Goal: Entertainment & Leisure: Consume media (video, audio)

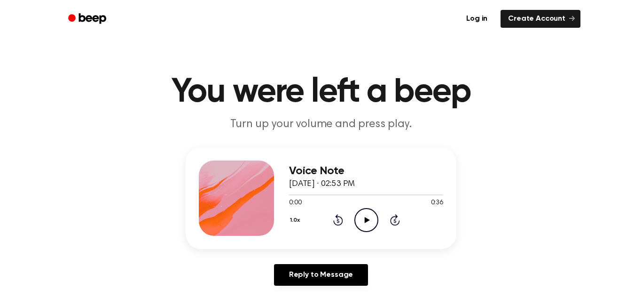
click at [373, 220] on icon "Play Audio" at bounding box center [367, 220] width 24 height 24
click at [373, 220] on icon "Pause Audio" at bounding box center [367, 220] width 24 height 24
click at [373, 220] on icon "Play Audio" at bounding box center [367, 220] width 24 height 24
click at [373, 220] on icon "Pause Audio" at bounding box center [367, 220] width 24 height 24
click at [369, 220] on icon "Play Audio" at bounding box center [367, 220] width 24 height 24
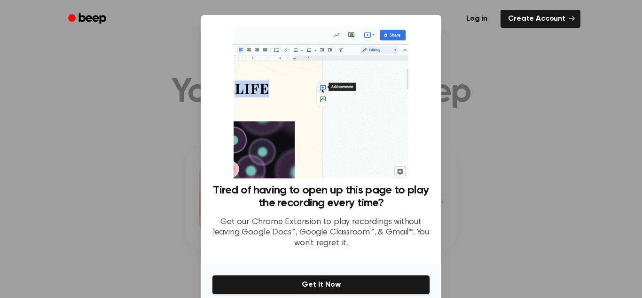
click at [563, 205] on div at bounding box center [321, 149] width 642 height 298
click at [478, 37] on div "Log in Create Account" at bounding box center [321, 19] width 519 height 38
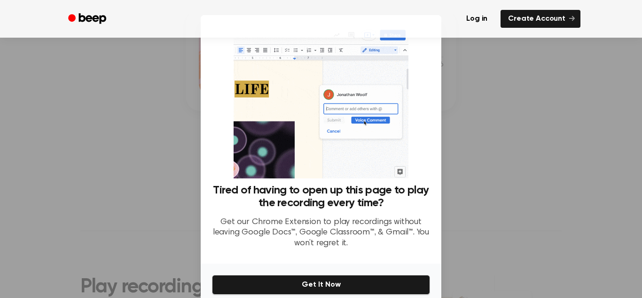
scroll to position [42, 0]
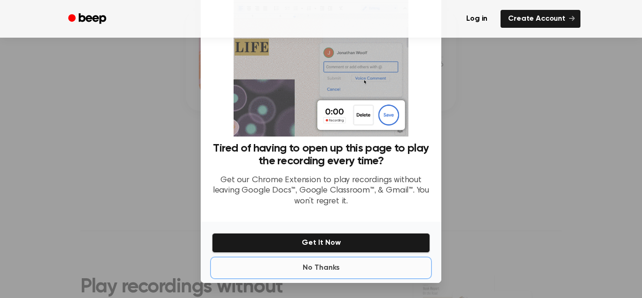
click at [307, 268] on button "No Thanks" at bounding box center [321, 267] width 218 height 19
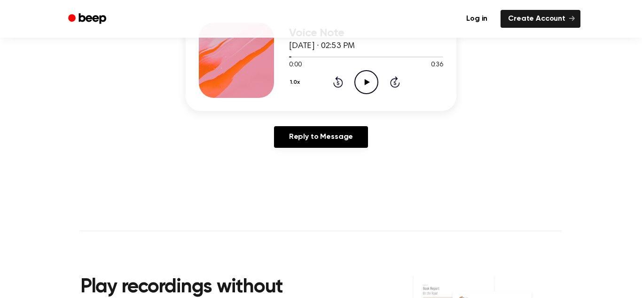
click at [309, 79] on div "1.0x Rewind 5 seconds Play Audio Skip 5 seconds" at bounding box center [366, 82] width 154 height 24
click at [304, 78] on div "1.0x" at bounding box center [296, 82] width 15 height 15
click at [298, 81] on button "1.0x" at bounding box center [296, 82] width 15 height 16
click at [309, 122] on span "0.8x" at bounding box center [305, 122] width 12 height 10
click at [370, 79] on icon "Play Audio" at bounding box center [367, 82] width 24 height 24
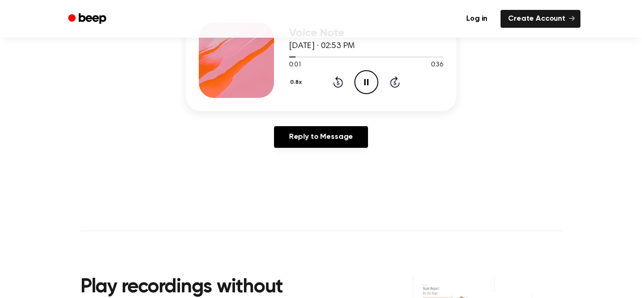
click at [366, 80] on icon "Pause Audio" at bounding box center [367, 82] width 24 height 24
click at [335, 81] on icon "Rewind 5 seconds" at bounding box center [338, 82] width 10 height 12
click at [340, 83] on icon "Rewind 5 seconds" at bounding box center [338, 82] width 10 height 12
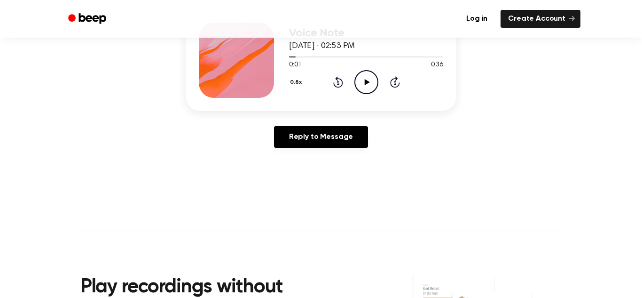
click at [340, 83] on icon "Rewind 5 seconds" at bounding box center [338, 82] width 10 height 12
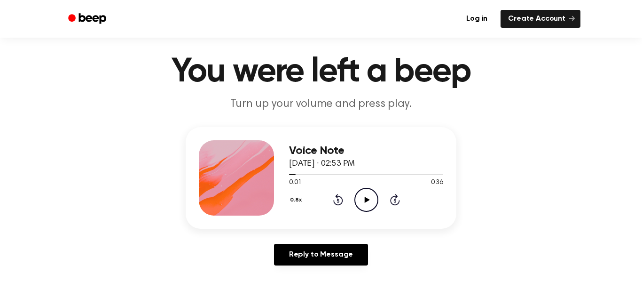
scroll to position [22, 0]
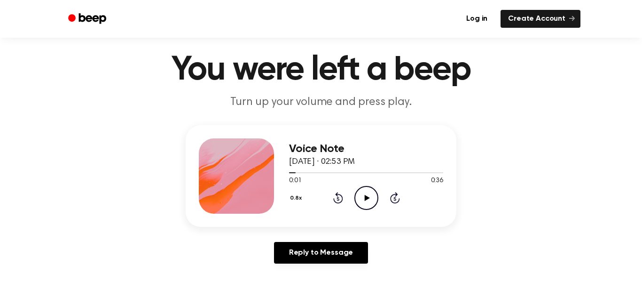
click at [365, 193] on icon "Play Audio" at bounding box center [367, 198] width 24 height 24
drag, startPoint x: 292, startPoint y: 171, endPoint x: 325, endPoint y: 172, distance: 33.4
click at [325, 172] on div at bounding box center [366, 172] width 154 height 8
click at [291, 171] on span at bounding box center [292, 173] width 8 height 8
drag, startPoint x: 291, startPoint y: 171, endPoint x: 305, endPoint y: 174, distance: 14.4
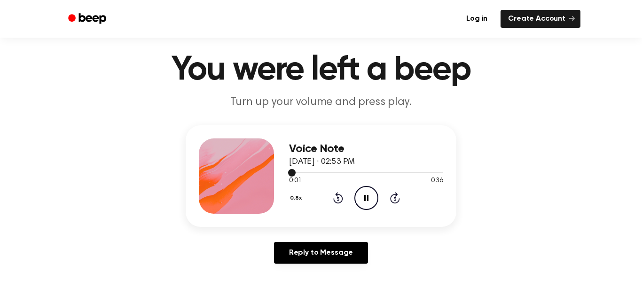
click at [305, 174] on div at bounding box center [366, 172] width 154 height 8
click at [183, 170] on div "Voice Note [DATE] · 02:53 PM 0:01 0:36 Your browser does not support the [objec…" at bounding box center [321, 198] width 620 height 146
click at [295, 199] on button "0.8x" at bounding box center [297, 198] width 16 height 16
click at [299, 265] on li "1.2x" at bounding box center [307, 271] width 36 height 17
click at [377, 194] on circle at bounding box center [366, 197] width 23 height 23
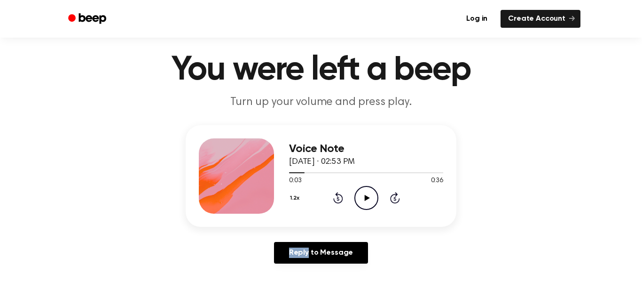
click at [377, 194] on circle at bounding box center [366, 197] width 23 height 23
click at [362, 195] on icon "Pause Audio" at bounding box center [367, 198] width 24 height 24
click at [362, 195] on icon "Play Audio" at bounding box center [367, 198] width 24 height 24
click at [362, 195] on icon "Pause Audio" at bounding box center [367, 198] width 24 height 24
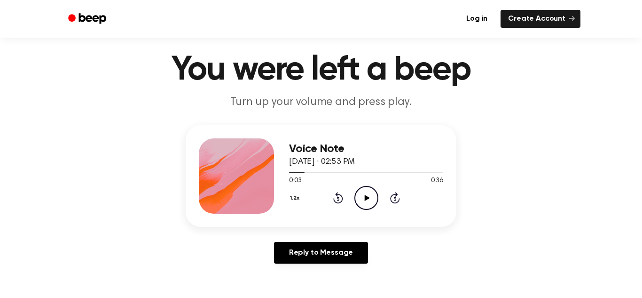
click at [362, 195] on icon "Play Audio" at bounding box center [367, 198] width 24 height 24
